Goal: Obtain resource: Download file/media

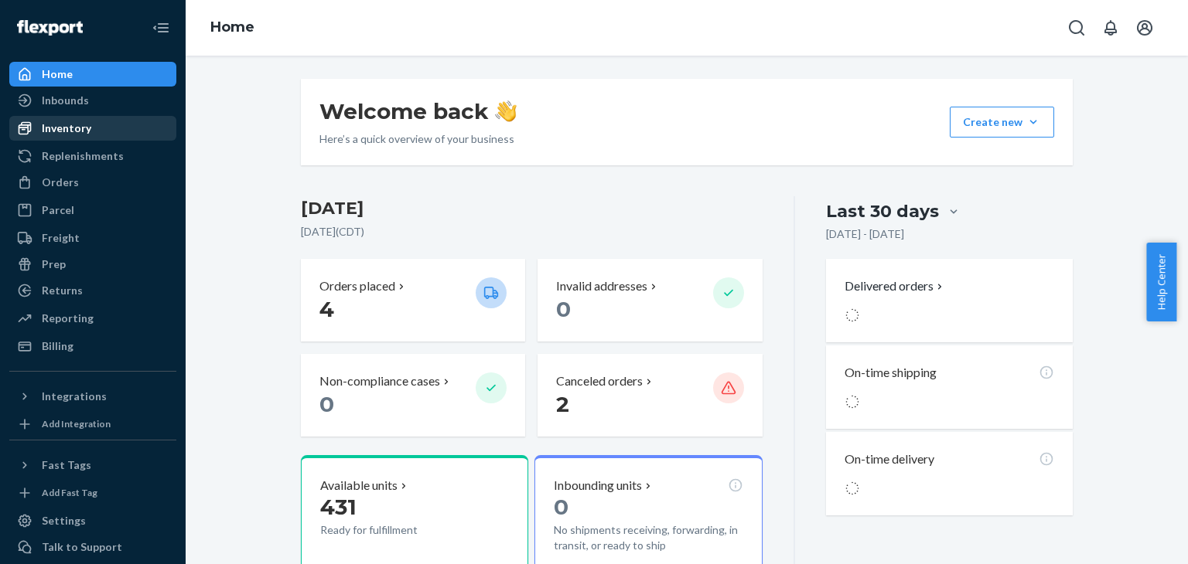
click at [68, 121] on div "Inventory" at bounding box center [66, 128] width 49 height 15
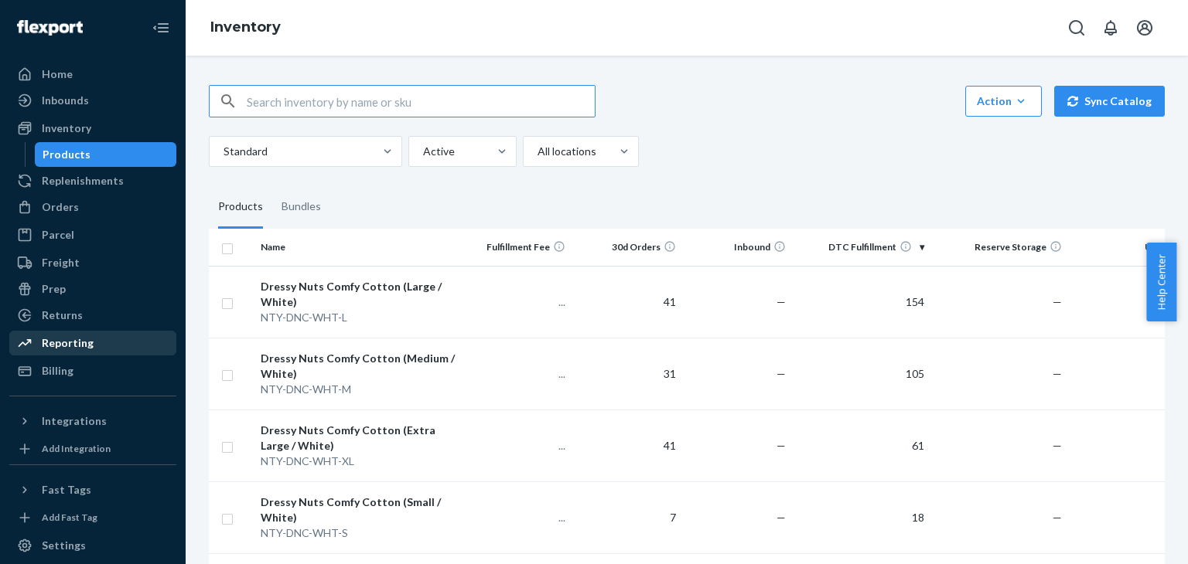
click at [66, 343] on div "Reporting" at bounding box center [68, 343] width 52 height 15
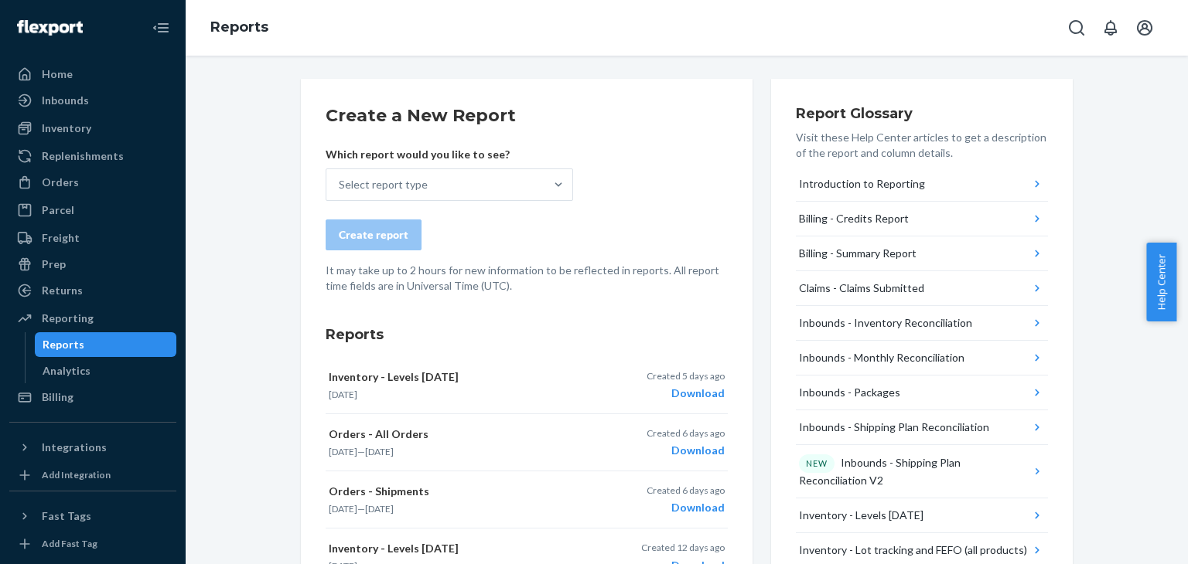
click at [639, 140] on form "Create a New Report Which report would you like to see? Select report type Crea…" at bounding box center [526, 199] width 402 height 190
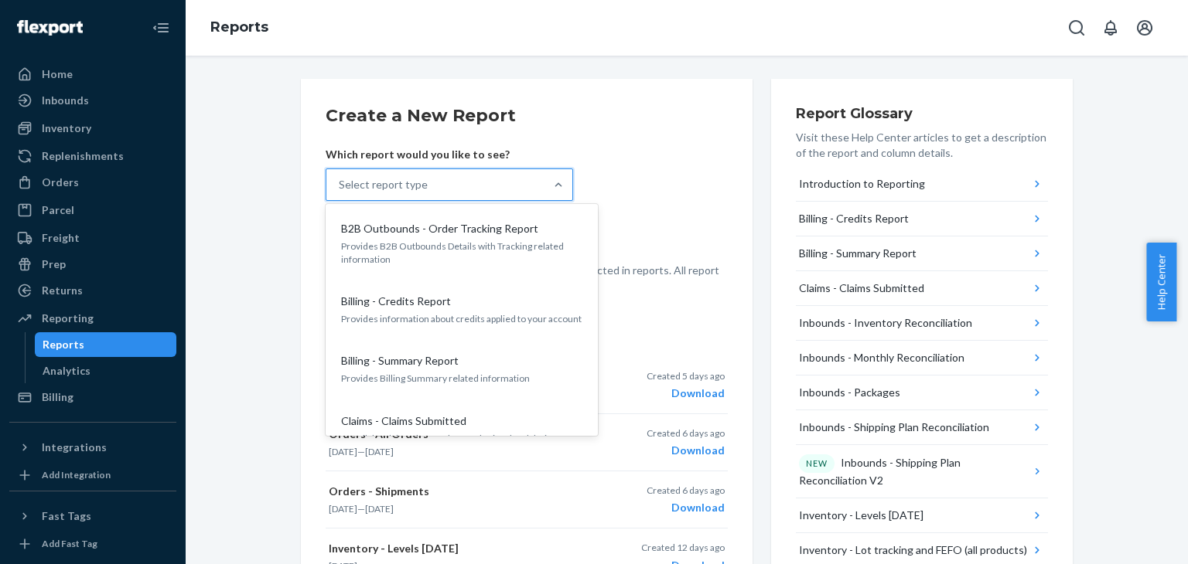
click at [537, 181] on div "Select report type" at bounding box center [435, 184] width 218 height 31
click at [340, 181] on input "option B2B Outbounds - Order Tracking Report focused, 1 of 27. 27 results avail…" at bounding box center [340, 184] width 2 height 15
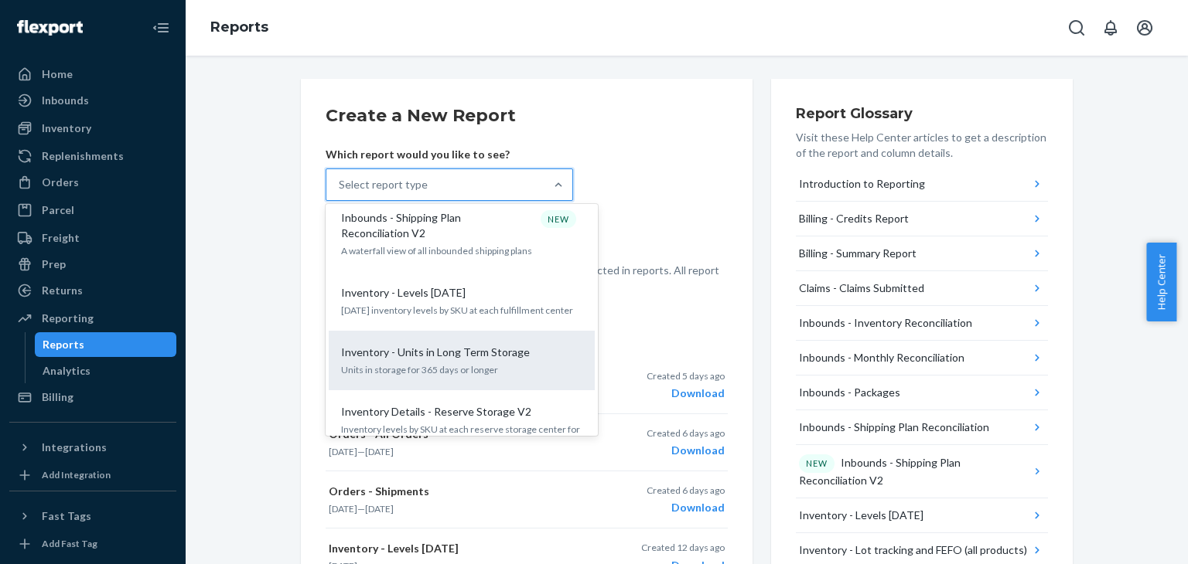
scroll to position [464, 0]
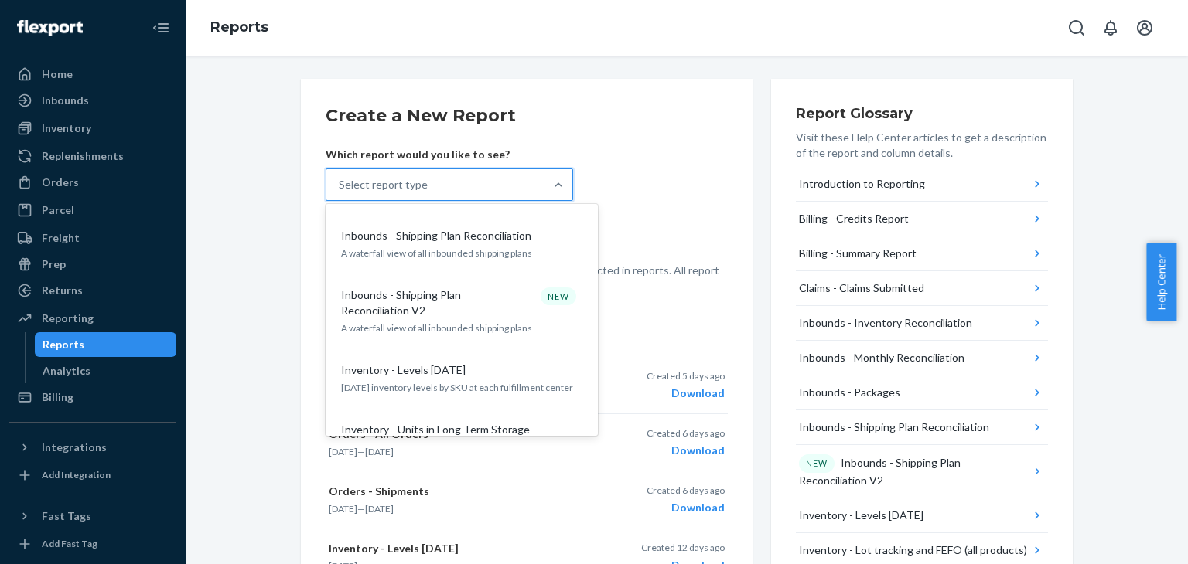
click at [455, 355] on div "Inventory - Levels [DATE] [DATE] inventory levels by SKU at each fulfillment ce…" at bounding box center [461, 378] width 247 height 47
click at [340, 193] on input "option Inventory - Levels [DATE] focused, 10 of 27. 27 results available. Use U…" at bounding box center [340, 184] width 2 height 15
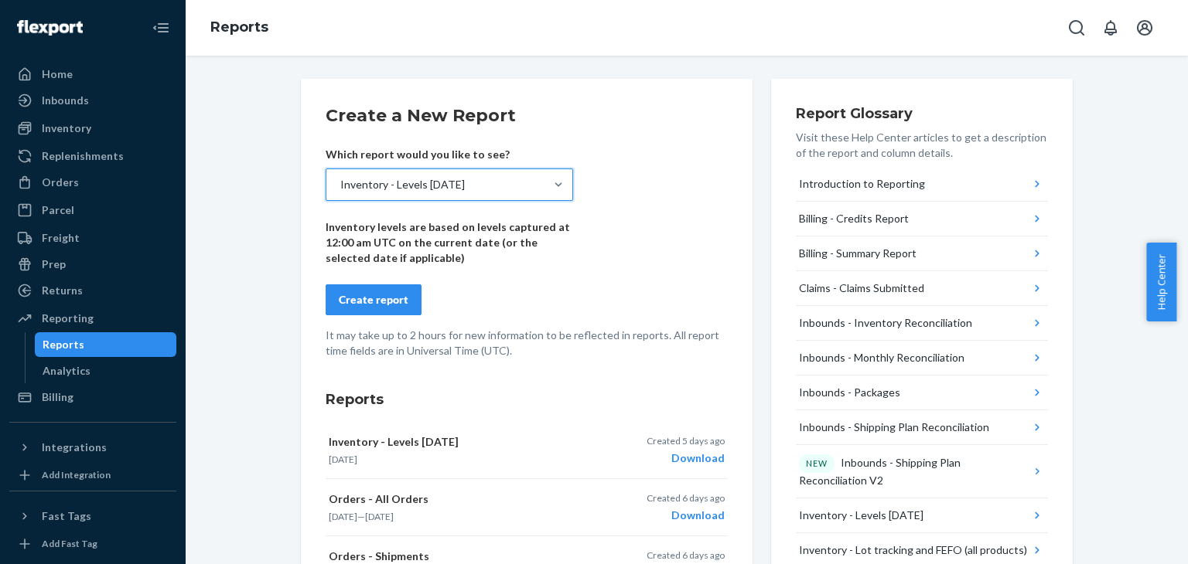
click at [364, 299] on div "Create report" at bounding box center [374, 299] width 70 height 15
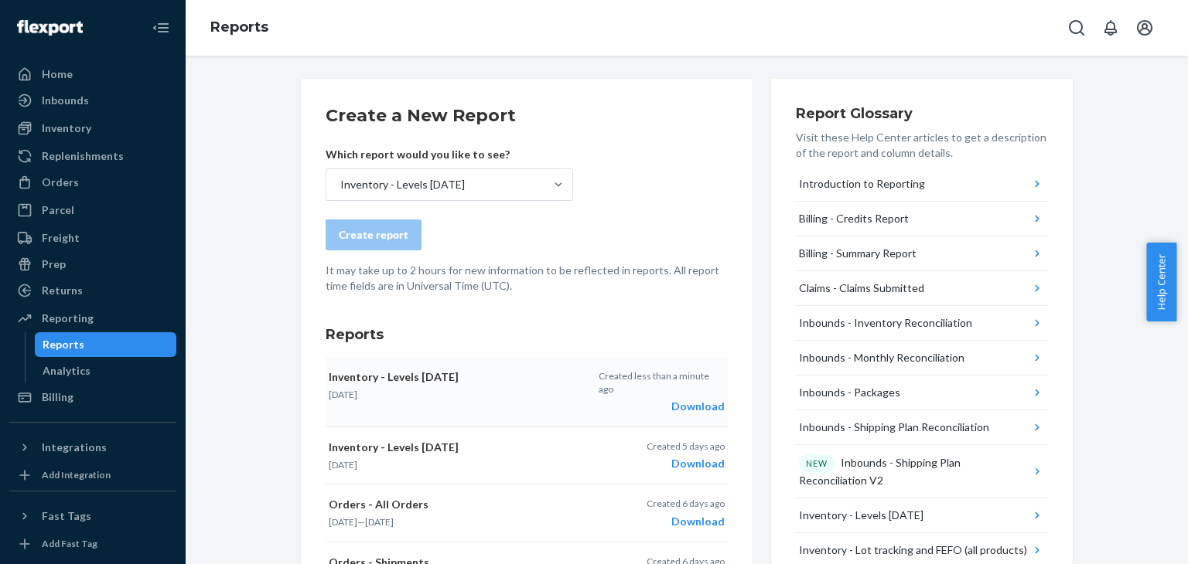
click at [680, 399] on div "Download" at bounding box center [661, 406] width 126 height 15
